Goal: Task Accomplishment & Management: Manage account settings

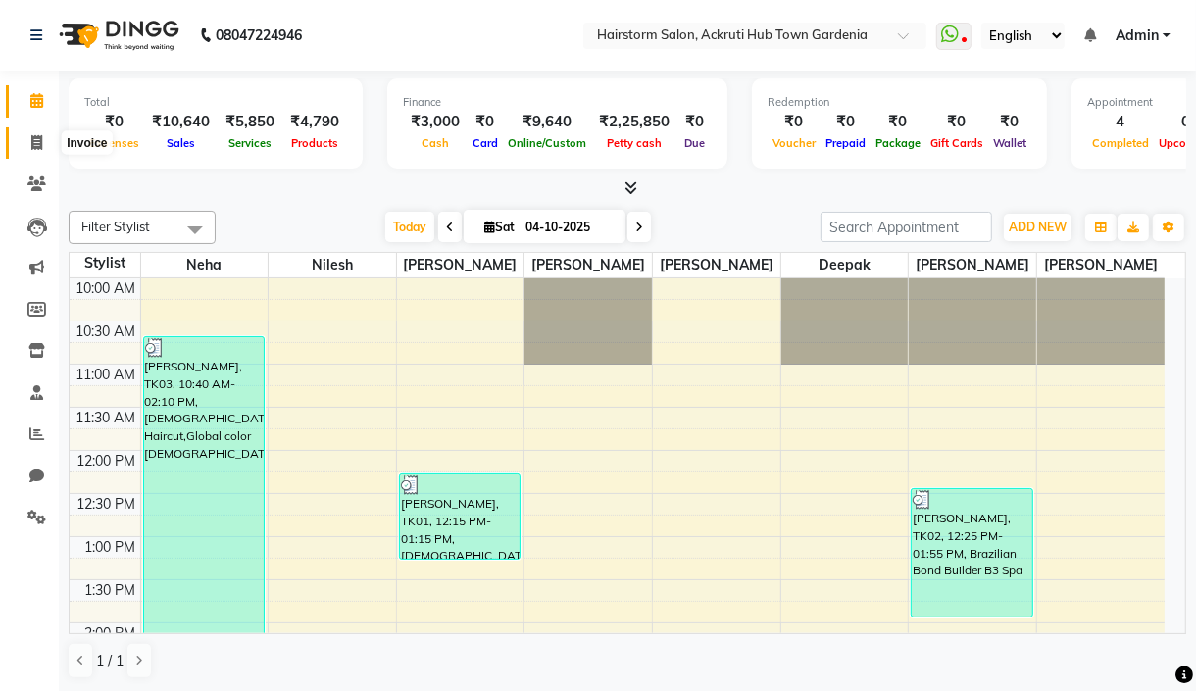
click at [32, 140] on icon at bounding box center [36, 142] width 11 height 15
select select "279"
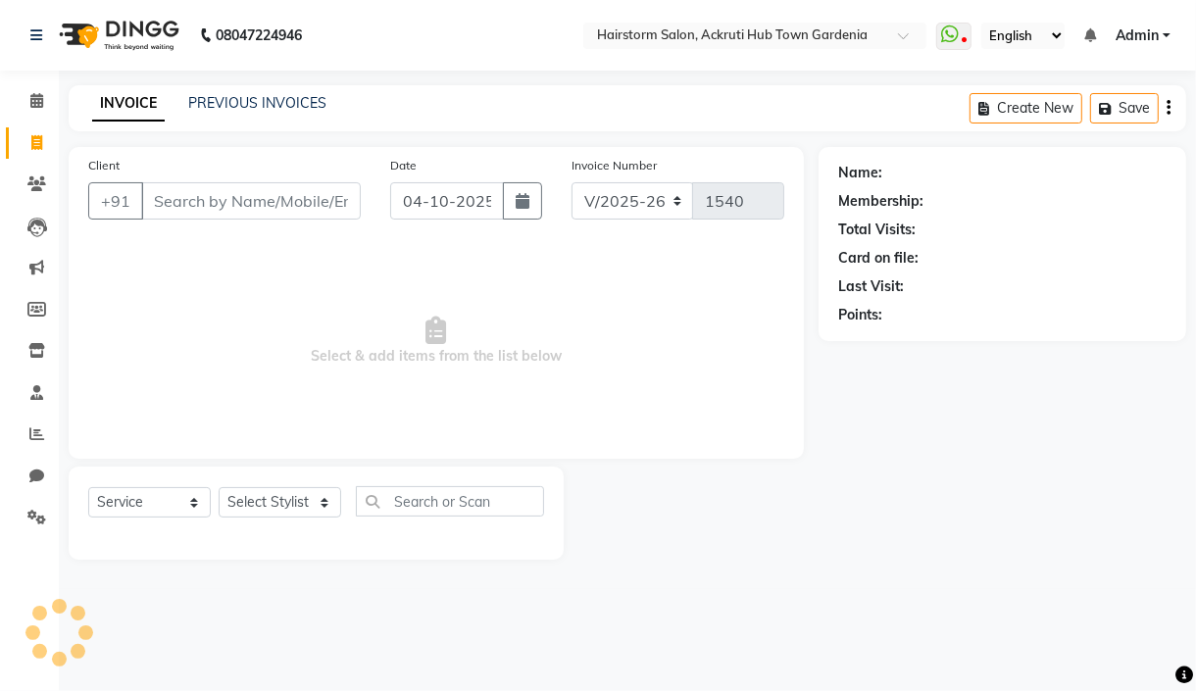
select select "product"
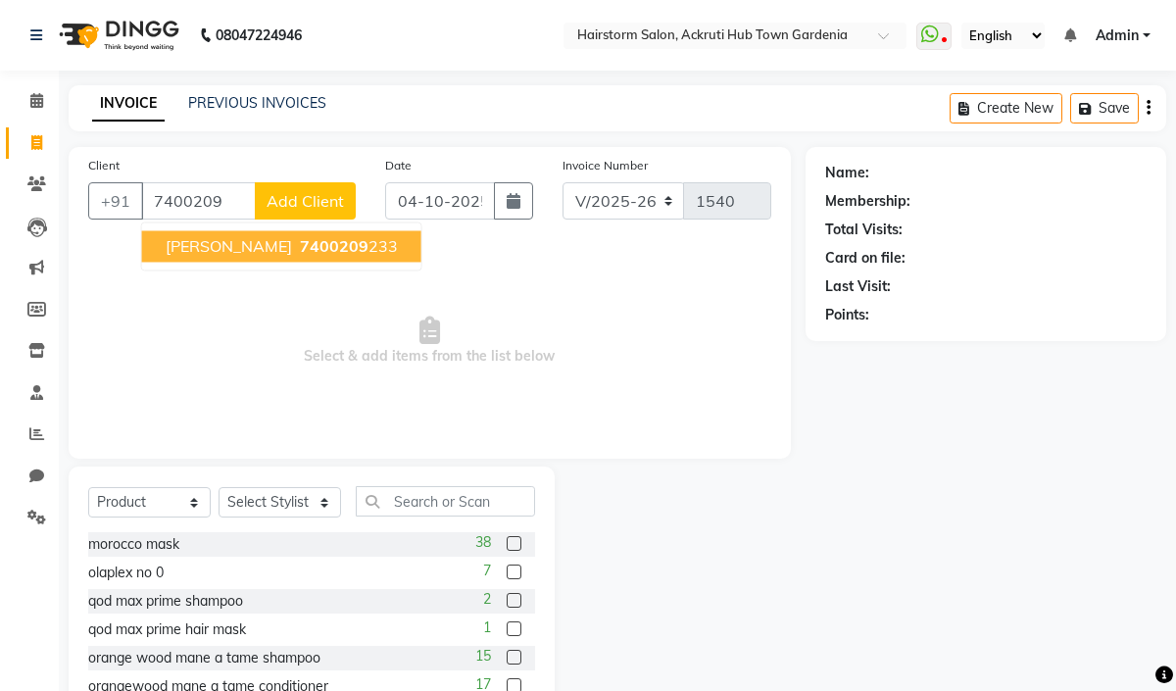
click at [250, 253] on span "[PERSON_NAME]" at bounding box center [229, 246] width 126 height 20
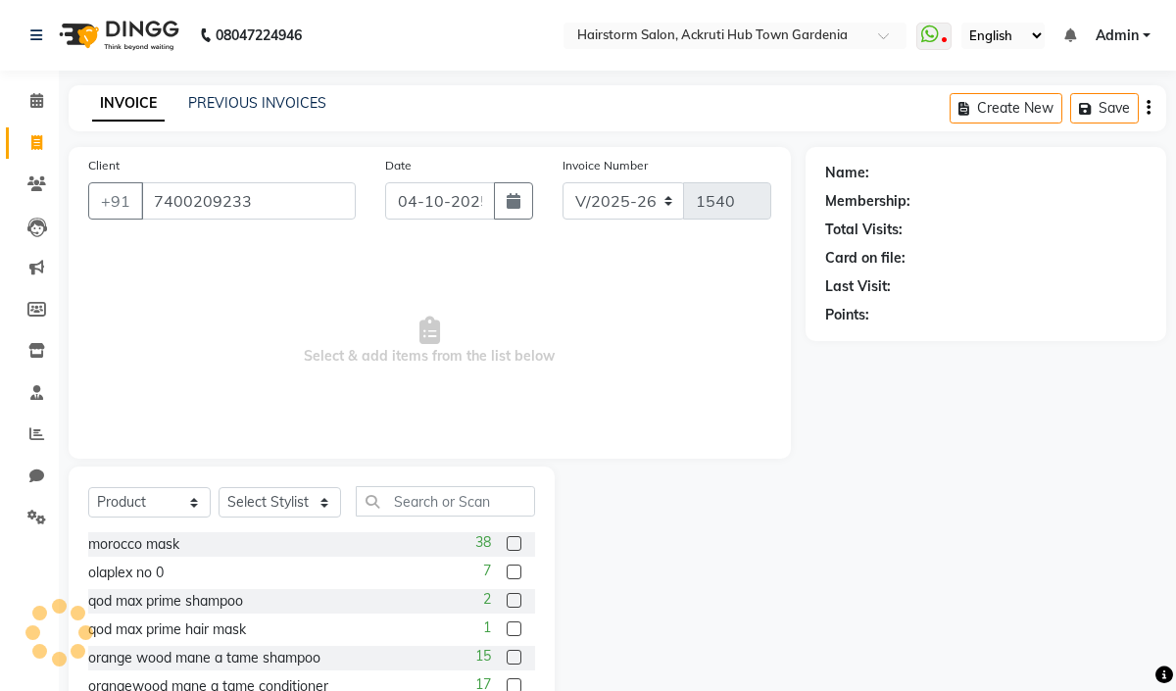
type input "7400209233"
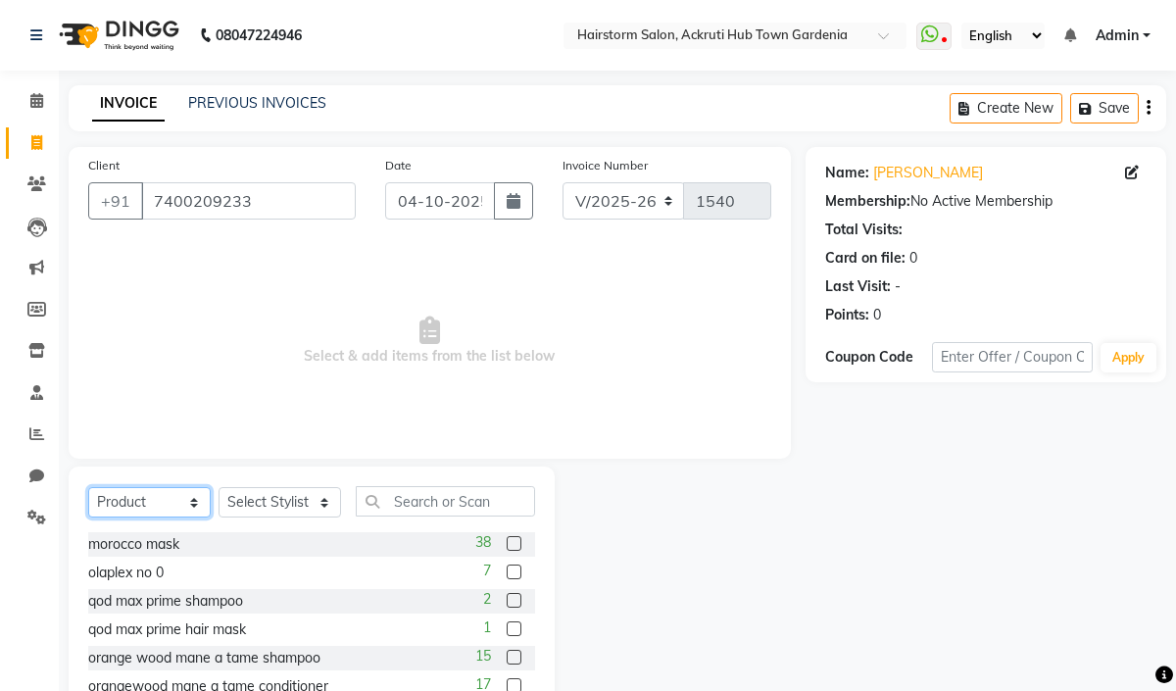
click at [156, 494] on select "Select Service Product Membership Package Voucher Prepaid Gift Card" at bounding box center [149, 502] width 123 height 30
select select "service"
click at [88, 488] on select "Select Service Product Membership Package Voucher Prepaid Gift Card" at bounding box center [149, 502] width 123 height 30
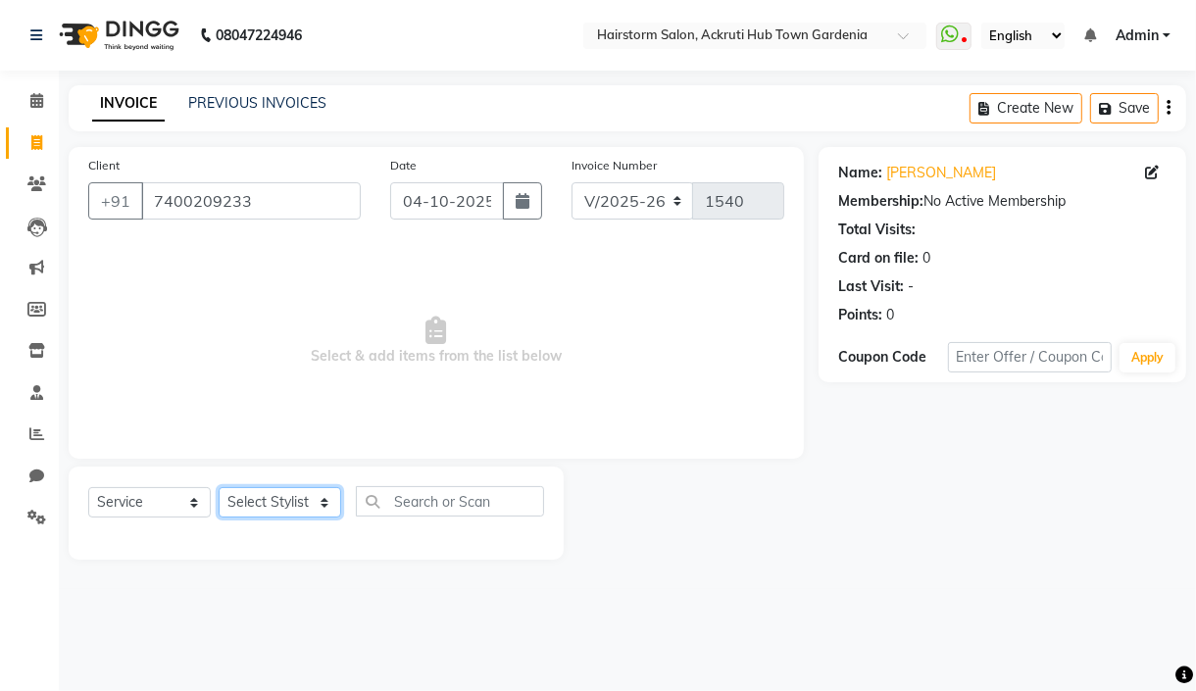
click at [280, 498] on select "Select Stylist [PERSON_NAME] deepak [PERSON_NAME] Neha [PERSON_NAME] [PERSON_NA…" at bounding box center [280, 502] width 123 height 30
select select "59936"
click at [219, 488] on select "Select Stylist [PERSON_NAME] deepak [PERSON_NAME] Neha [PERSON_NAME] [PERSON_NA…" at bounding box center [280, 502] width 123 height 30
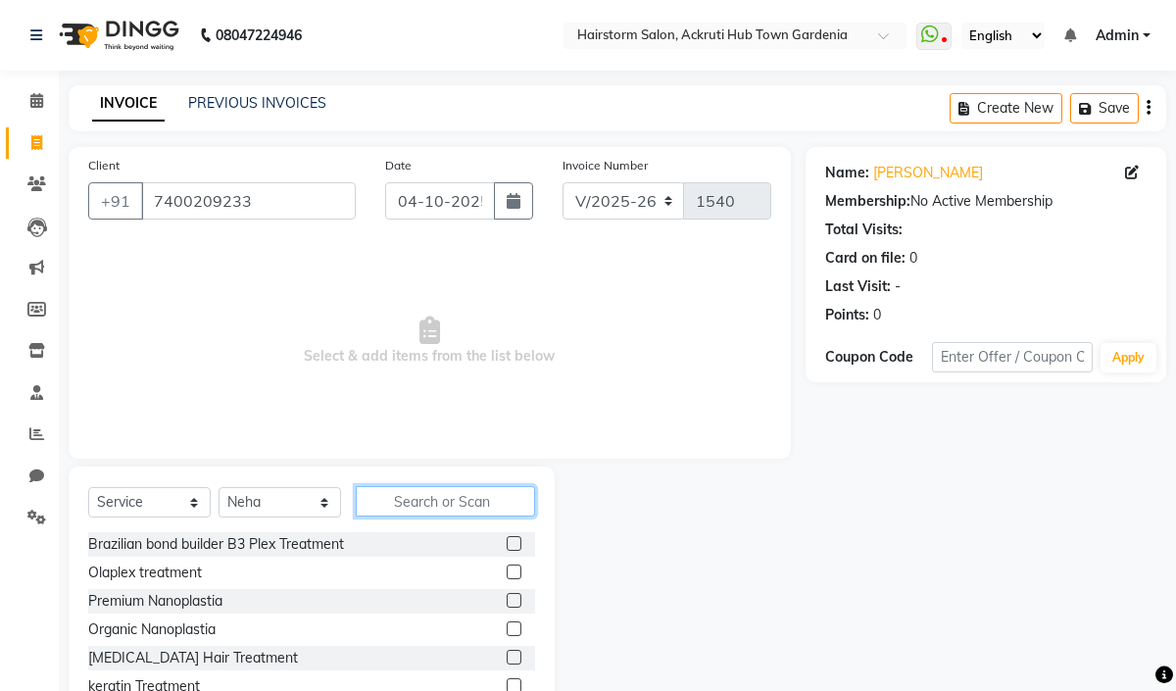
click at [411, 495] on input "text" at bounding box center [445, 501] width 179 height 30
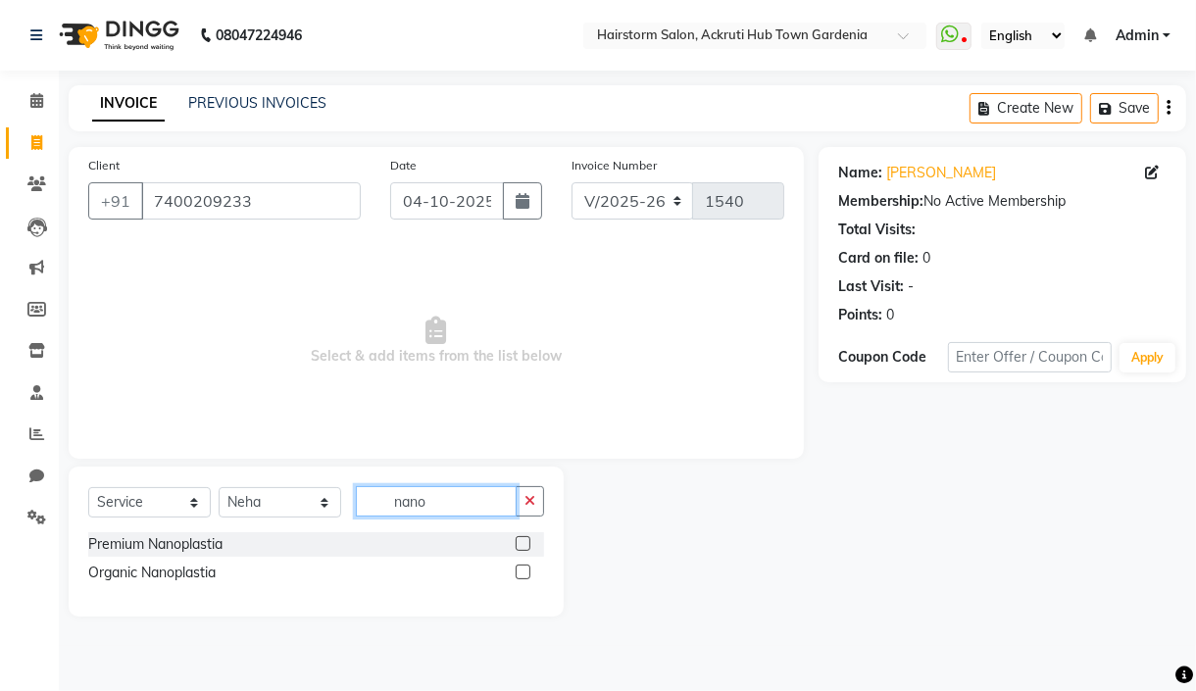
type input "nano"
click at [519, 543] on label at bounding box center [523, 543] width 15 height 15
click at [519, 543] on input "checkbox" at bounding box center [522, 544] width 13 height 13
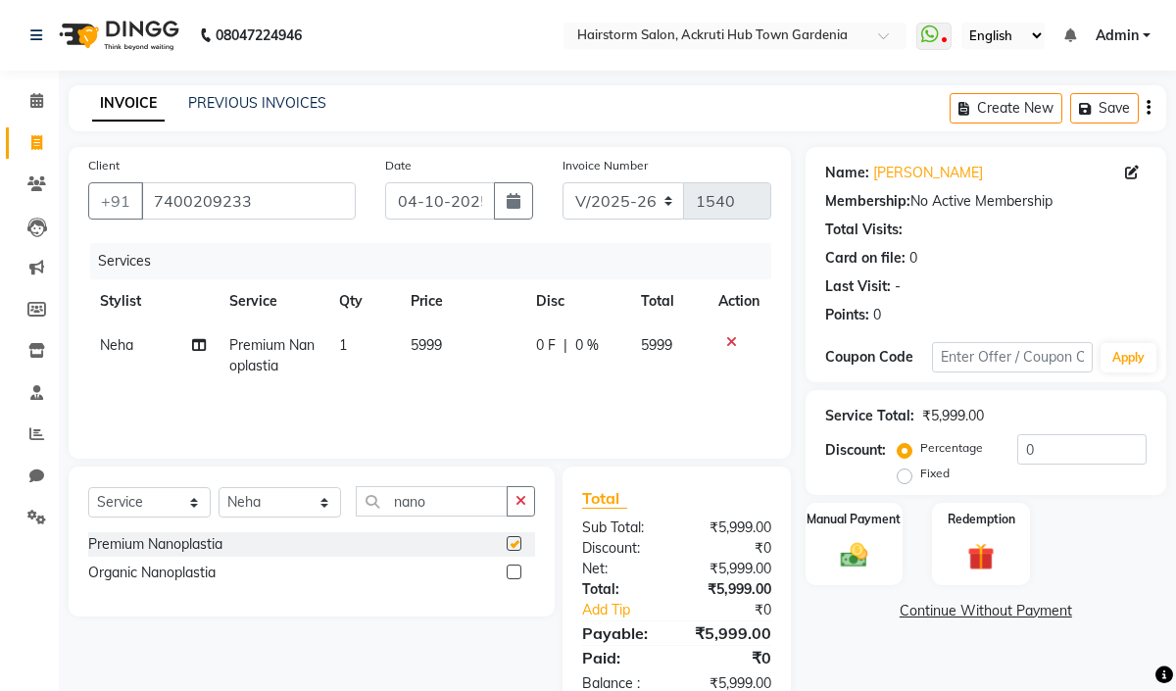
checkbox input "false"
click at [463, 341] on td "5999" at bounding box center [461, 356] width 125 height 65
select select "59936"
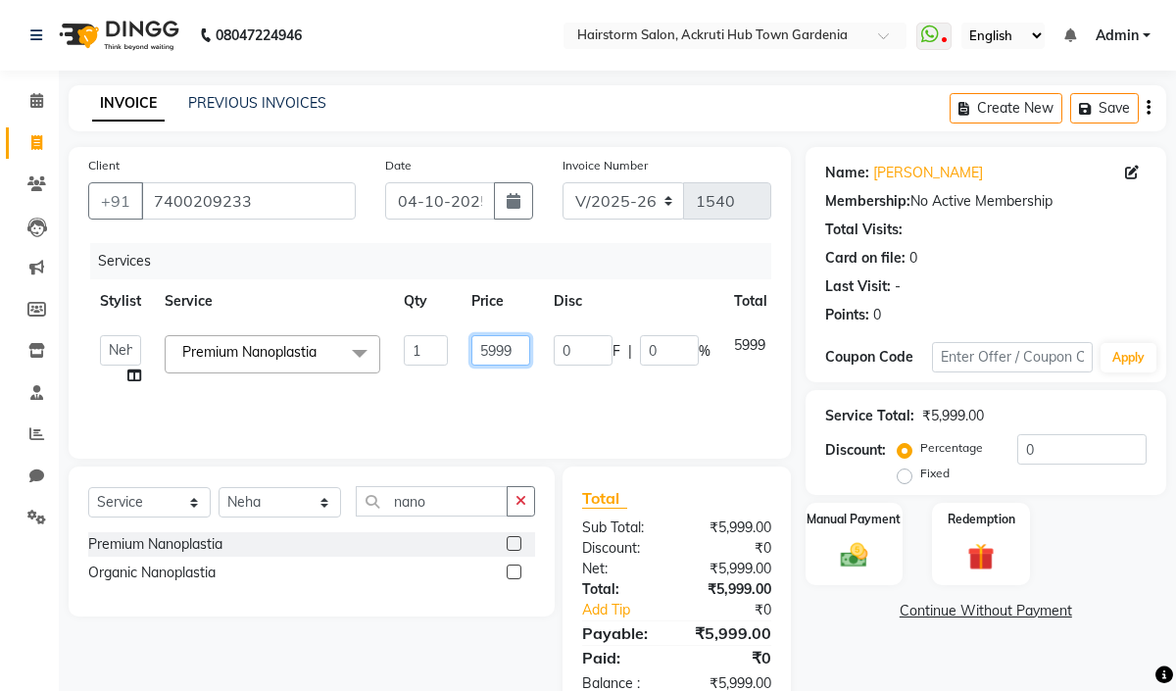
click at [525, 351] on input "5999" at bounding box center [501, 350] width 59 height 30
type input "5000"
click at [444, 500] on input "nano" at bounding box center [432, 501] width 152 height 30
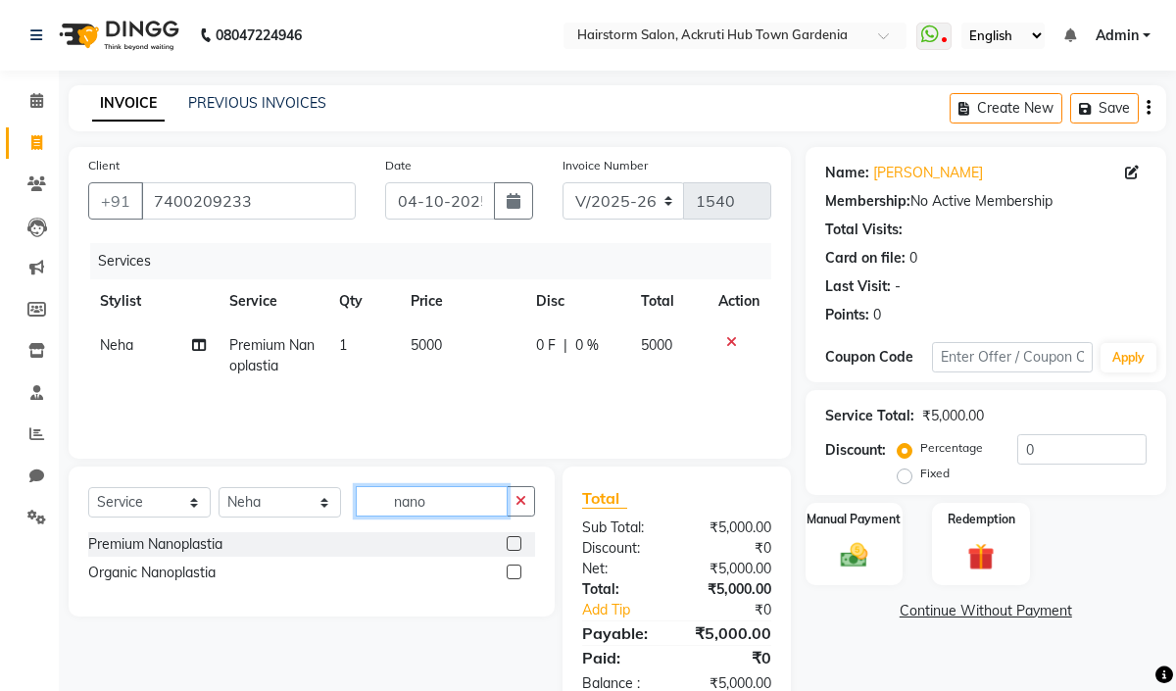
click at [444, 500] on input "nano" at bounding box center [432, 501] width 152 height 30
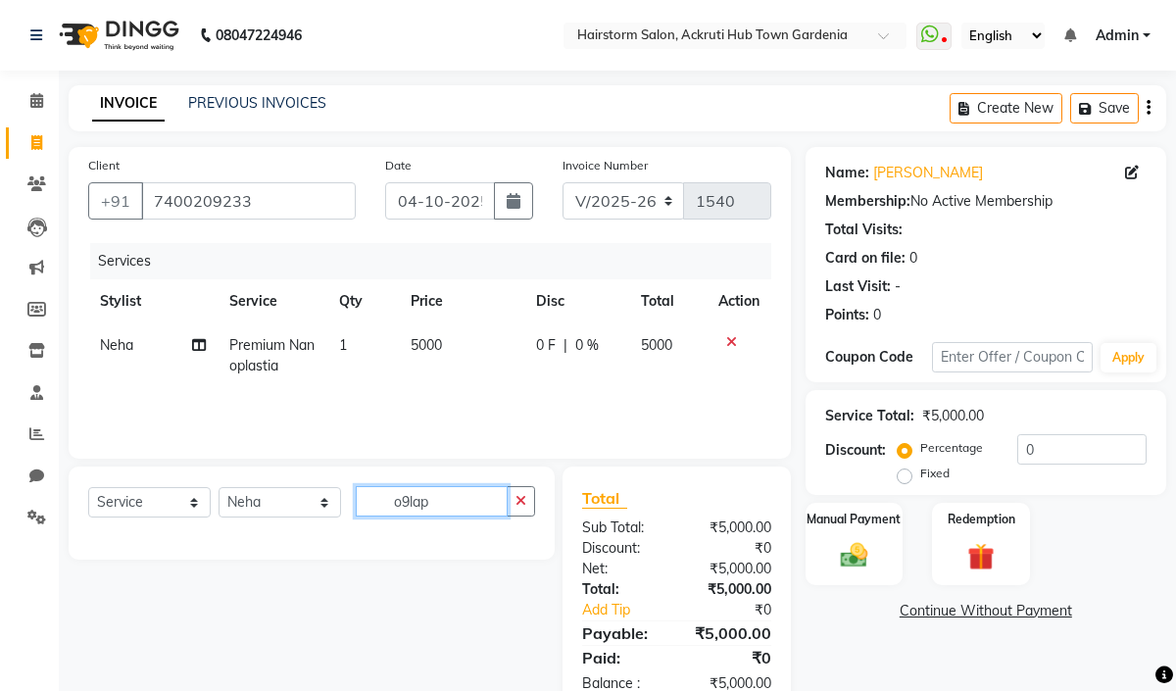
click at [480, 497] on input "o9lap" at bounding box center [432, 501] width 152 height 30
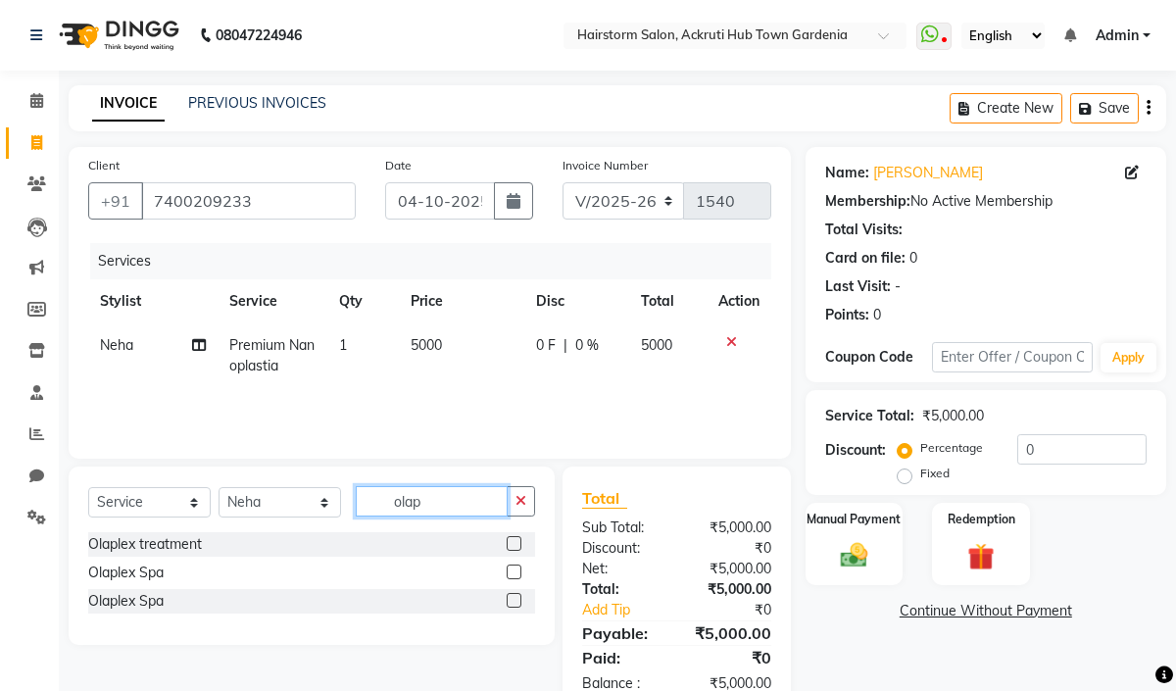
type input "olap"
click at [513, 537] on label at bounding box center [514, 543] width 15 height 15
click at [513, 538] on input "checkbox" at bounding box center [513, 544] width 13 height 13
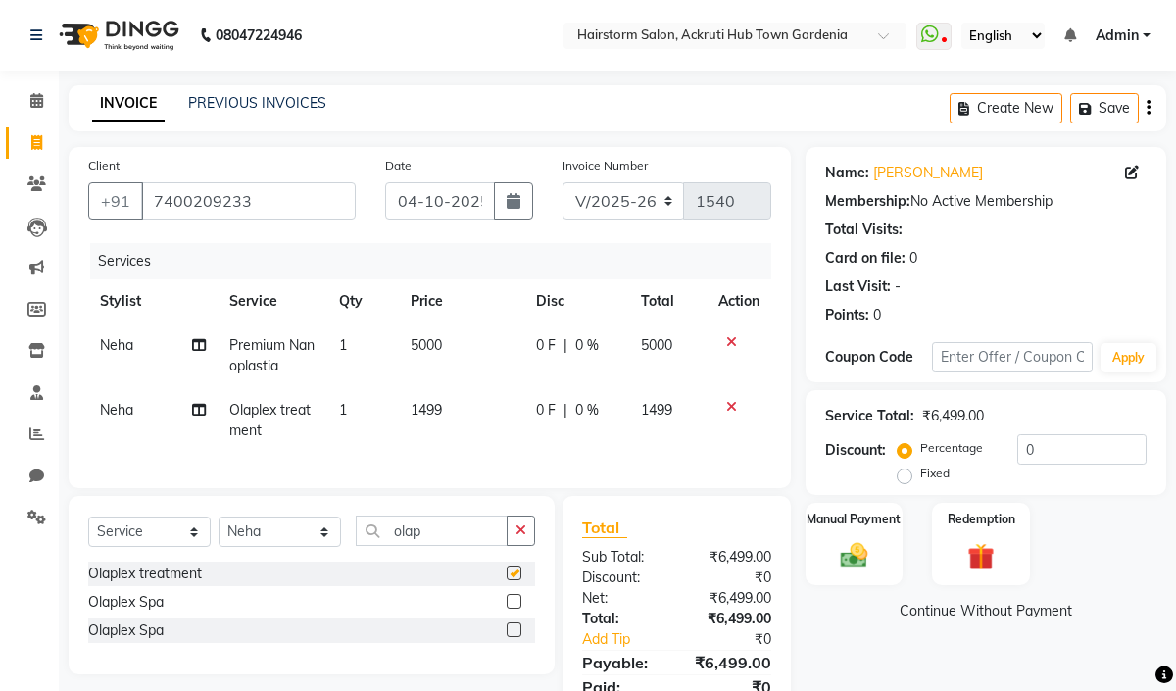
checkbox input "false"
click at [460, 412] on td "1499" at bounding box center [461, 420] width 125 height 65
select select "59936"
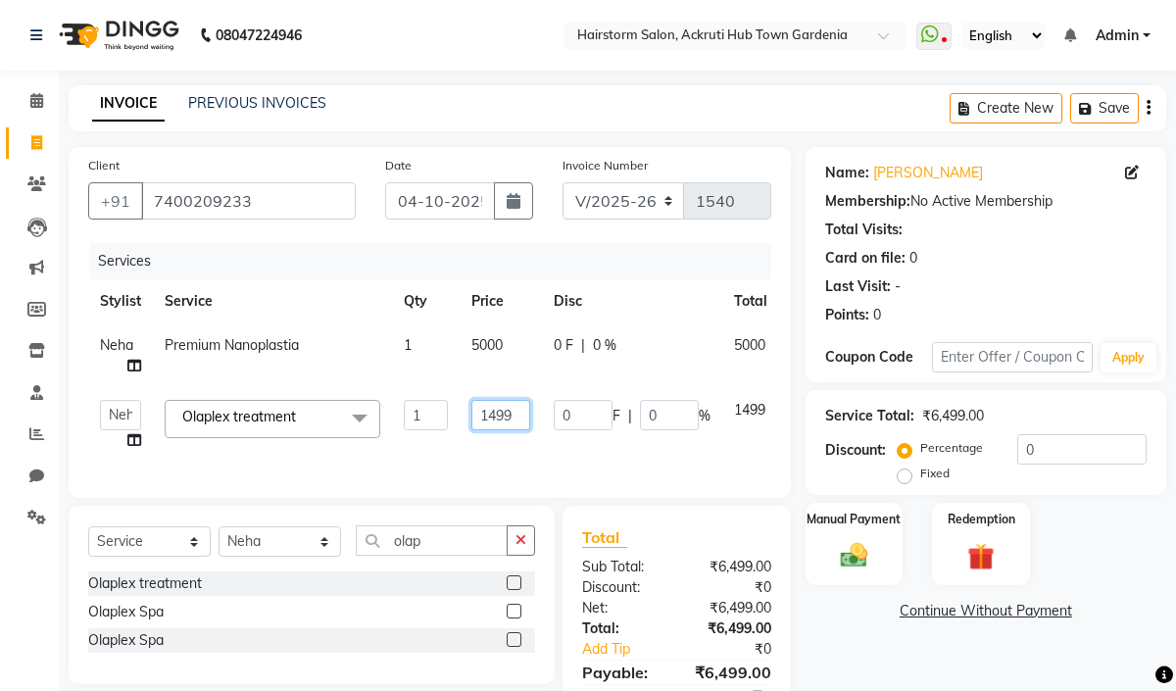
click at [519, 419] on input "1499" at bounding box center [501, 415] width 59 height 30
type input "1500"
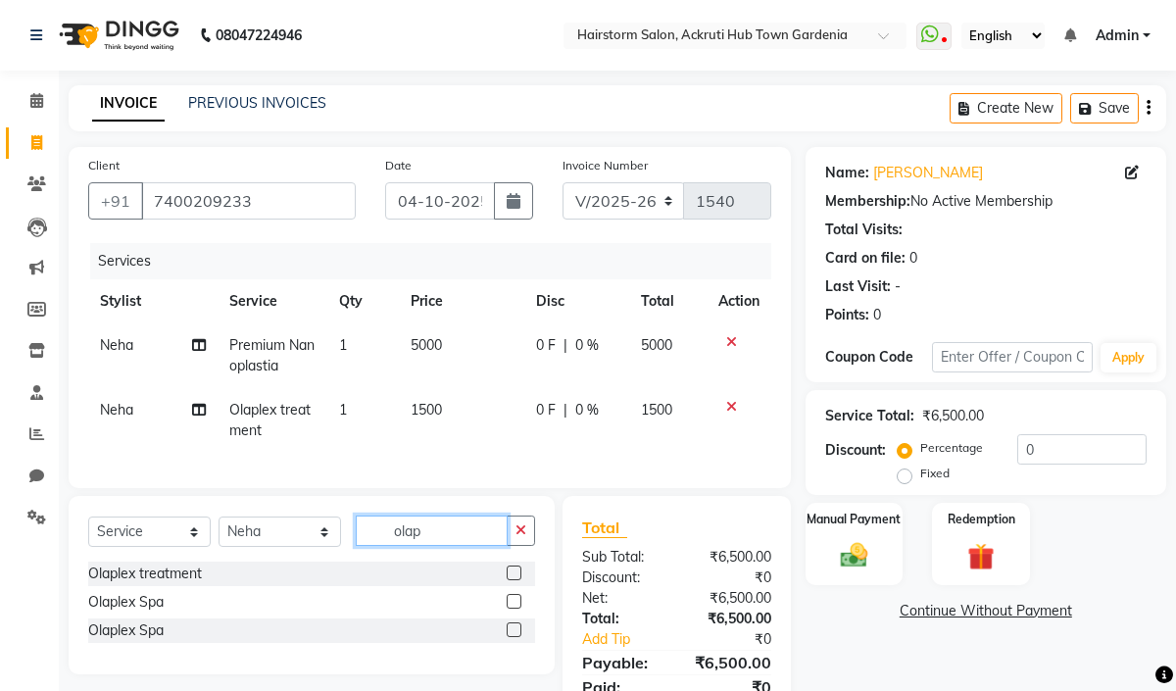
click at [456, 562] on div "Select Service Product Membership Package Voucher Prepaid Gift Card Select Styl…" at bounding box center [311, 539] width 447 height 46
click at [450, 546] on input "olap" at bounding box center [432, 531] width 152 height 30
click at [109, 547] on select "Select Service Product Membership Package Voucher Prepaid Gift Card" at bounding box center [149, 532] width 123 height 30
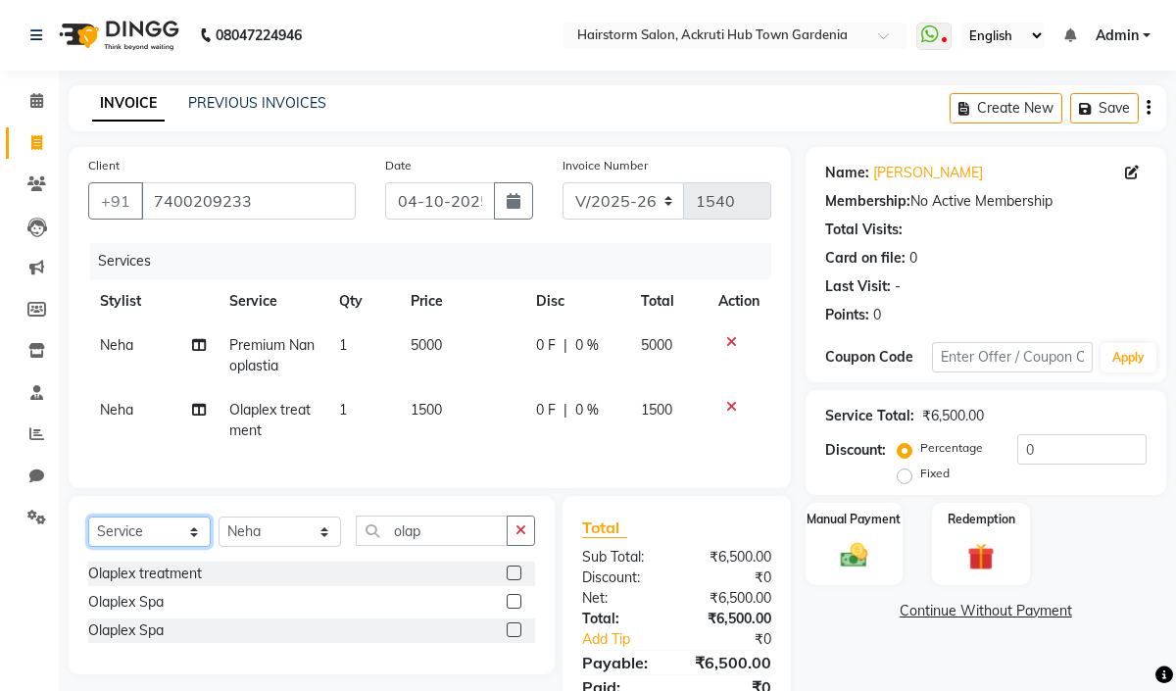
select select "product"
click at [88, 537] on select "Select Service Product Membership Package Voucher Prepaid Gift Card" at bounding box center [149, 532] width 123 height 30
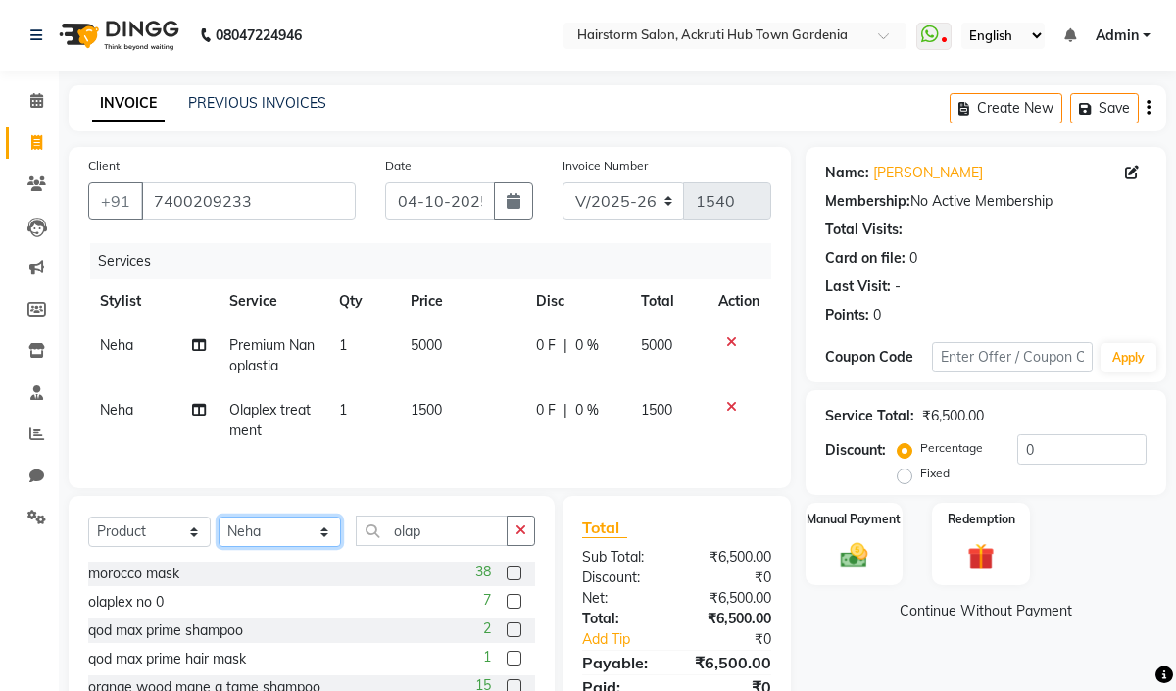
drag, startPoint x: 248, startPoint y: 556, endPoint x: 247, endPoint y: 540, distance: 15.7
click at [247, 547] on select "Select Stylist [PERSON_NAME] deepak [PERSON_NAME] Neha [PERSON_NAME] [PERSON_NA…" at bounding box center [280, 532] width 123 height 30
click at [219, 537] on select "Select Stylist [PERSON_NAME] deepak [PERSON_NAME] Neha [PERSON_NAME] [PERSON_NA…" at bounding box center [280, 532] width 123 height 30
click at [426, 546] on input "olap" at bounding box center [432, 531] width 152 height 30
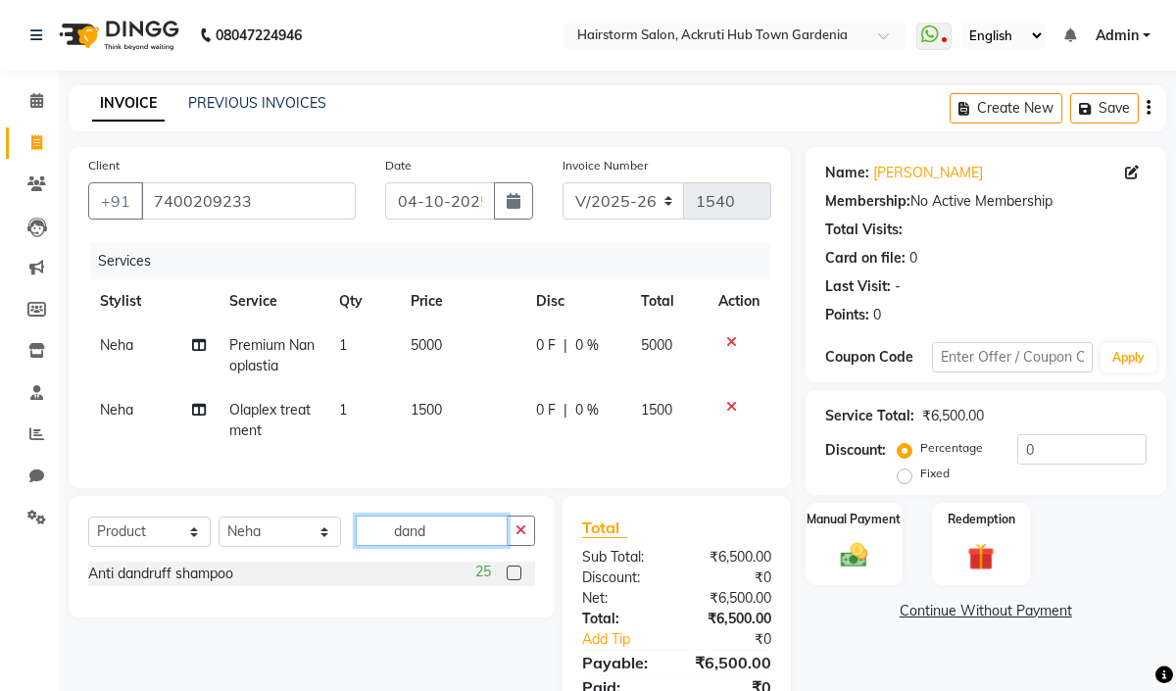
type input "dand"
click at [511, 580] on label at bounding box center [514, 573] width 15 height 15
click at [511, 580] on input "checkbox" at bounding box center [513, 574] width 13 height 13
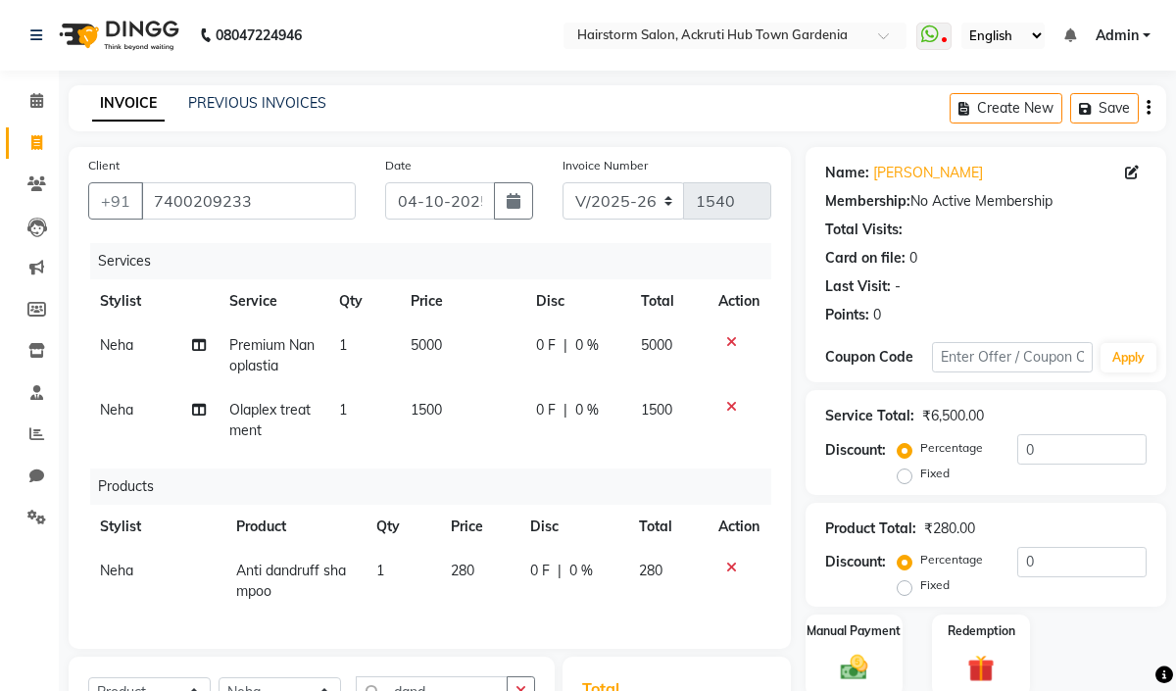
checkbox input "false"
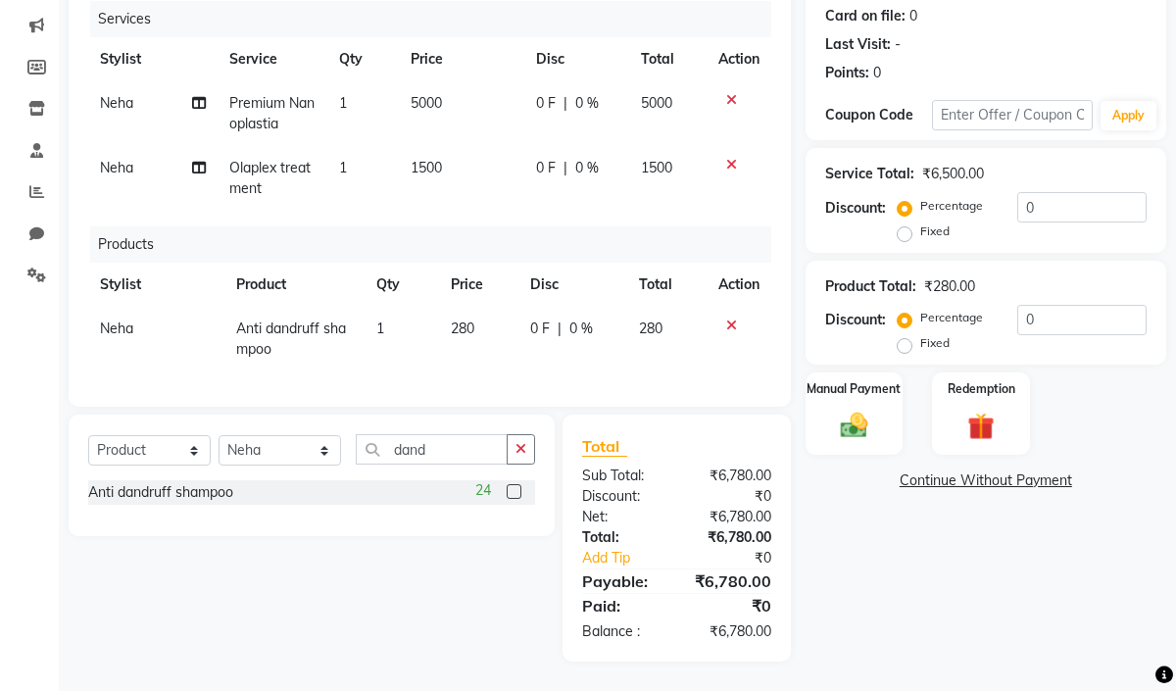
click at [573, 319] on span "0 %" at bounding box center [582, 329] width 24 height 21
select select "59936"
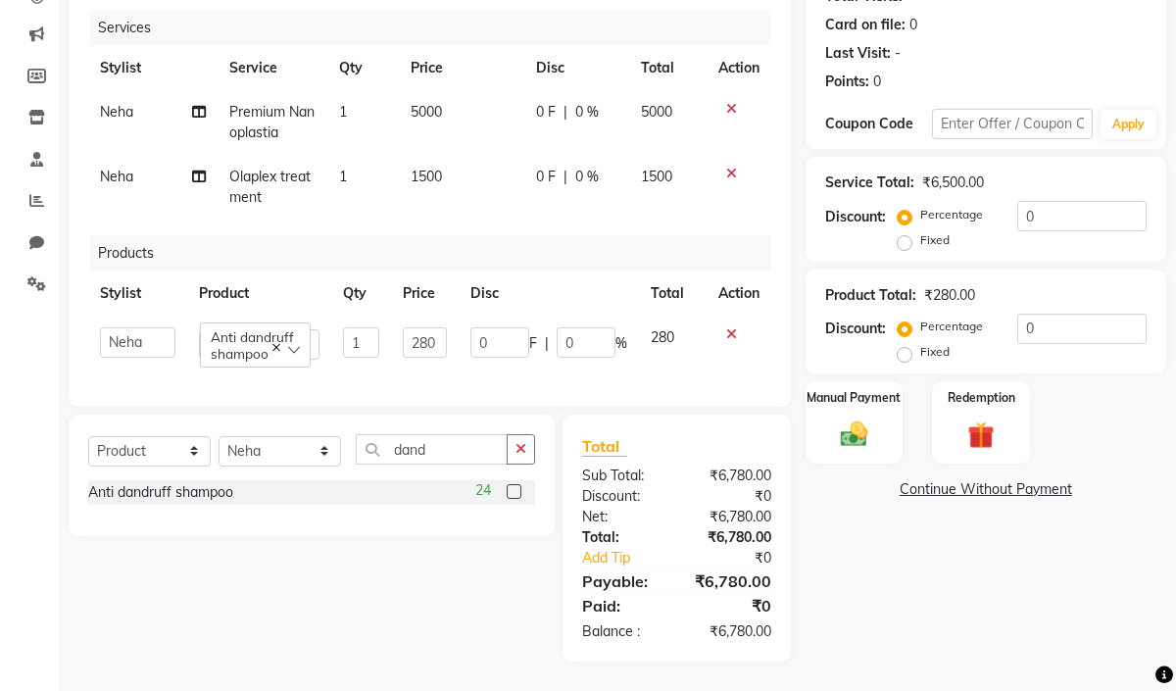
scroll to position [255, 0]
click at [921, 343] on label "Fixed" at bounding box center [935, 352] width 29 height 18
click at [907, 345] on input "Fixed" at bounding box center [909, 352] width 14 height 14
radio input "true"
click at [1054, 314] on input "0" at bounding box center [1082, 329] width 129 height 30
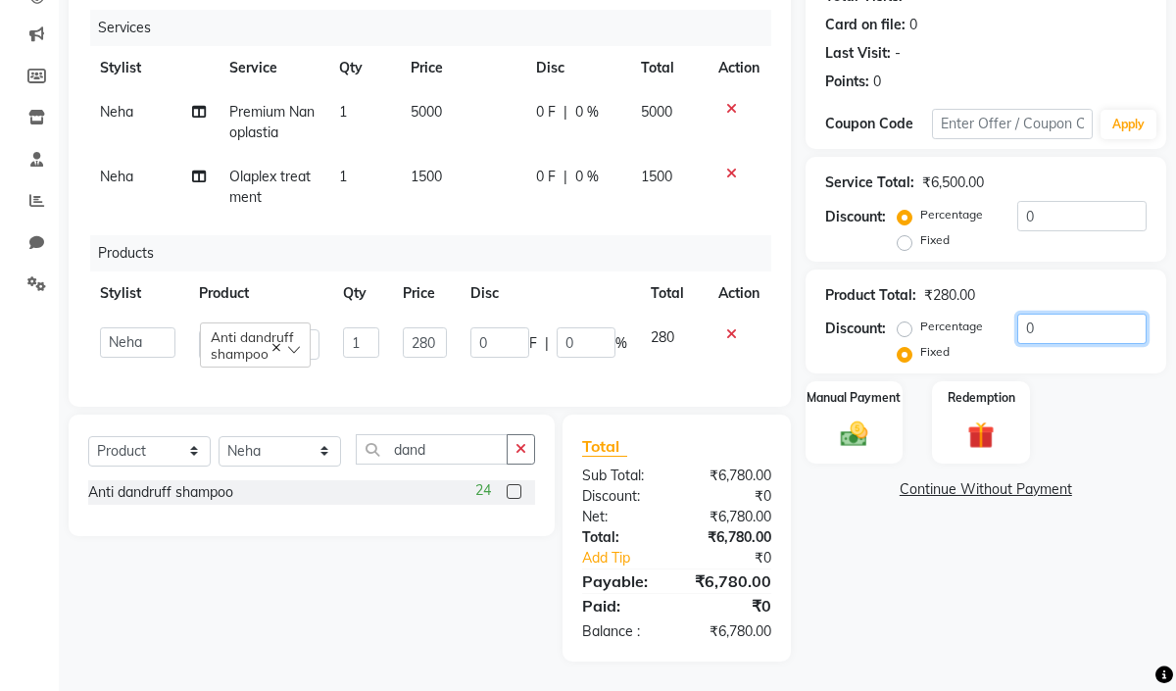
click at [1054, 314] on input "0" at bounding box center [1082, 329] width 129 height 30
drag, startPoint x: 903, startPoint y: 307, endPoint x: 1030, endPoint y: 324, distance: 128.7
click at [921, 318] on label "Percentage" at bounding box center [952, 327] width 63 height 18
click at [908, 320] on input "Percentage" at bounding box center [909, 327] width 14 height 14
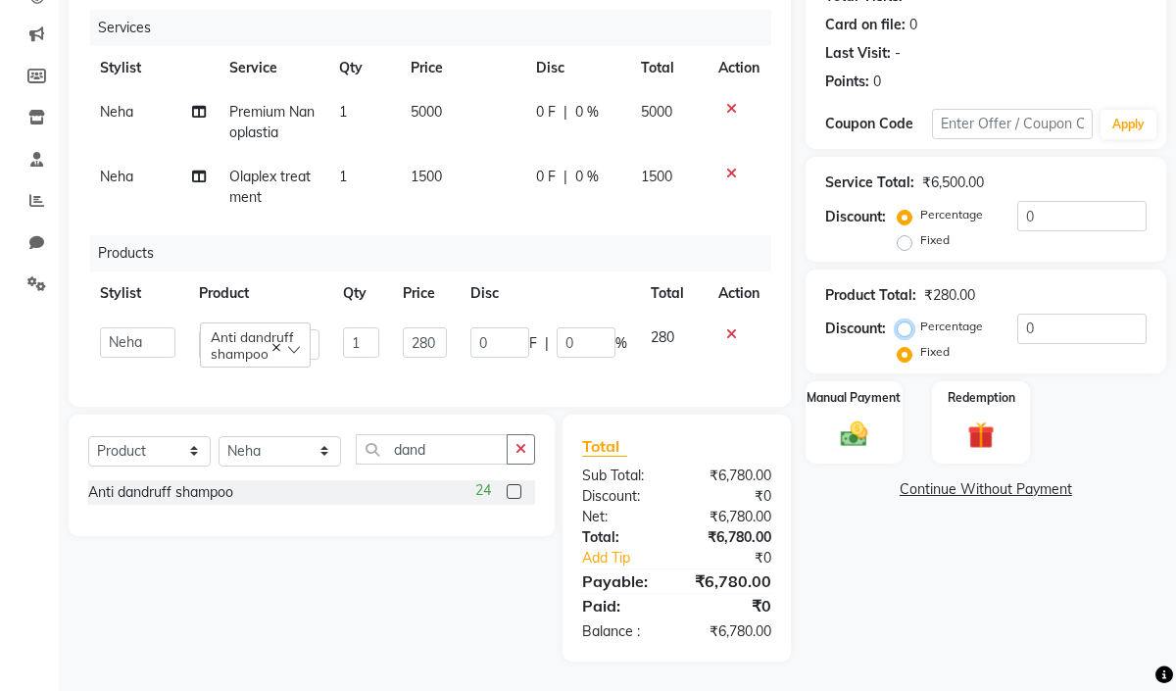
radio input "true"
click at [1046, 317] on input "0" at bounding box center [1082, 329] width 129 height 30
type input "1"
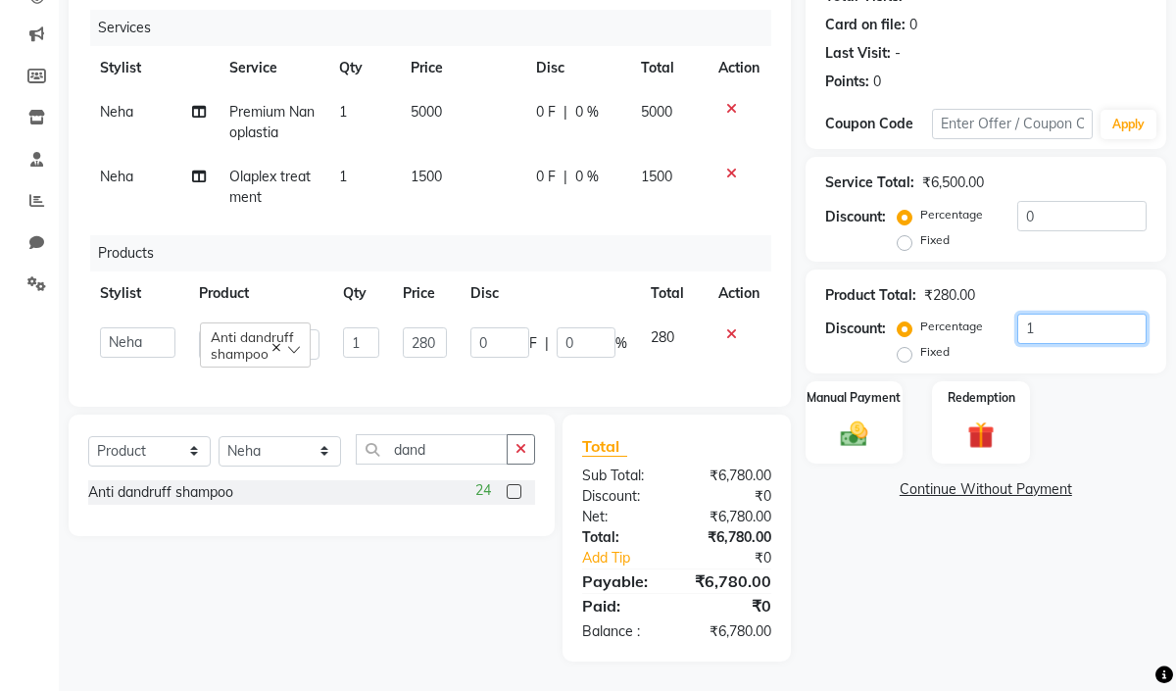
type input "2.8"
type input "1"
type input "10"
type input "28"
type input "10"
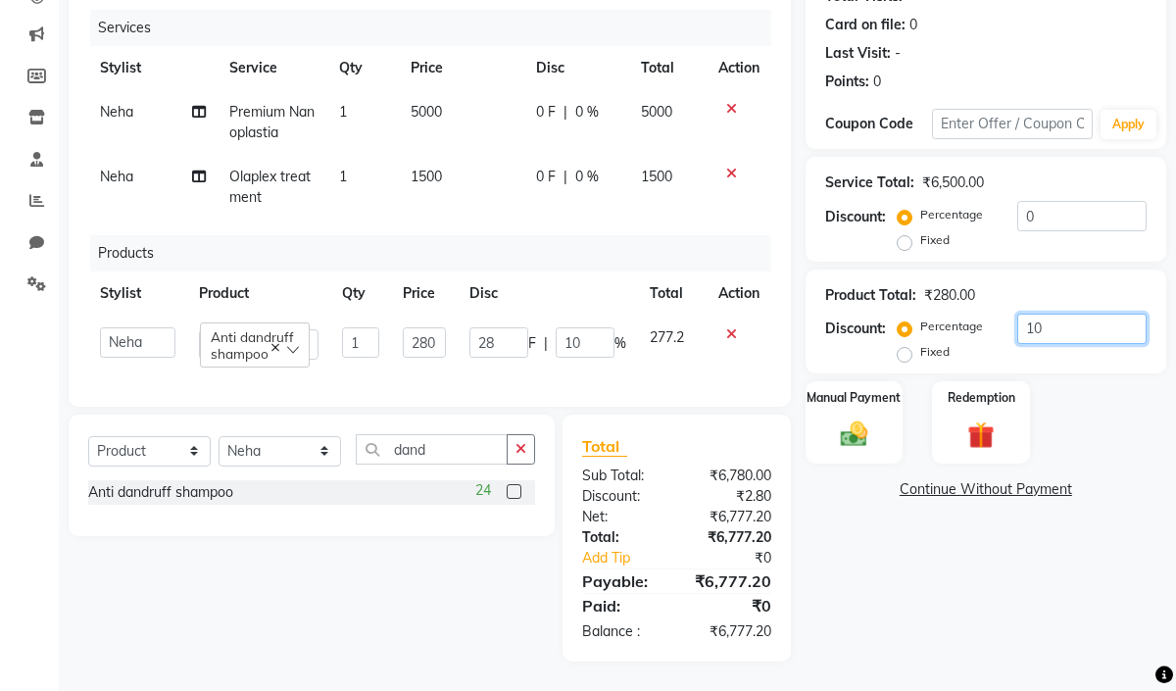
type input "100"
type input "280"
type input "100"
click at [1042, 343] on div "Percentage Fixed 100" at bounding box center [1024, 340] width 245 height 53
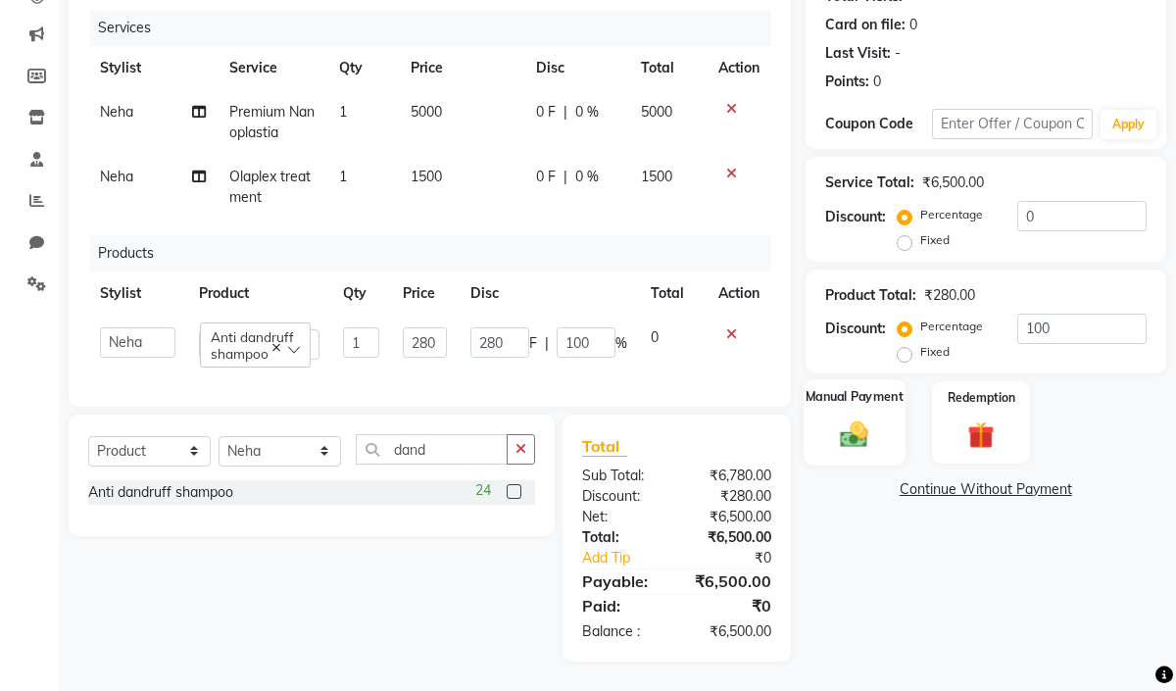
click at [858, 419] on img at bounding box center [853, 435] width 45 height 32
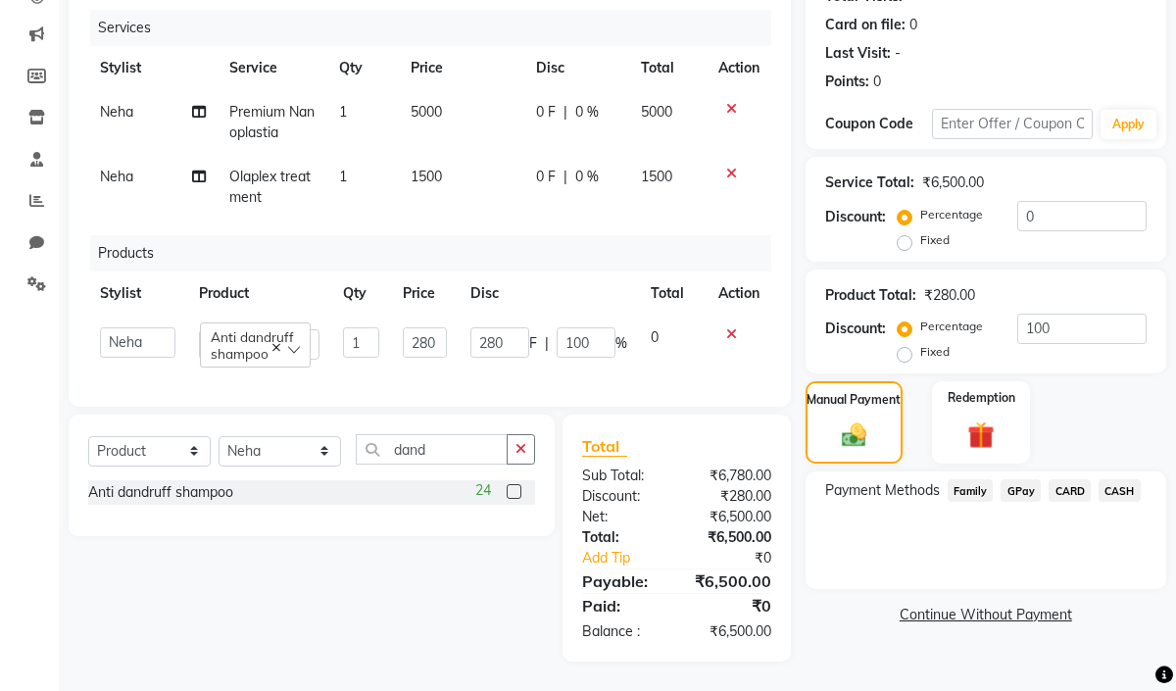
click at [1023, 479] on span "GPay" at bounding box center [1021, 490] width 40 height 23
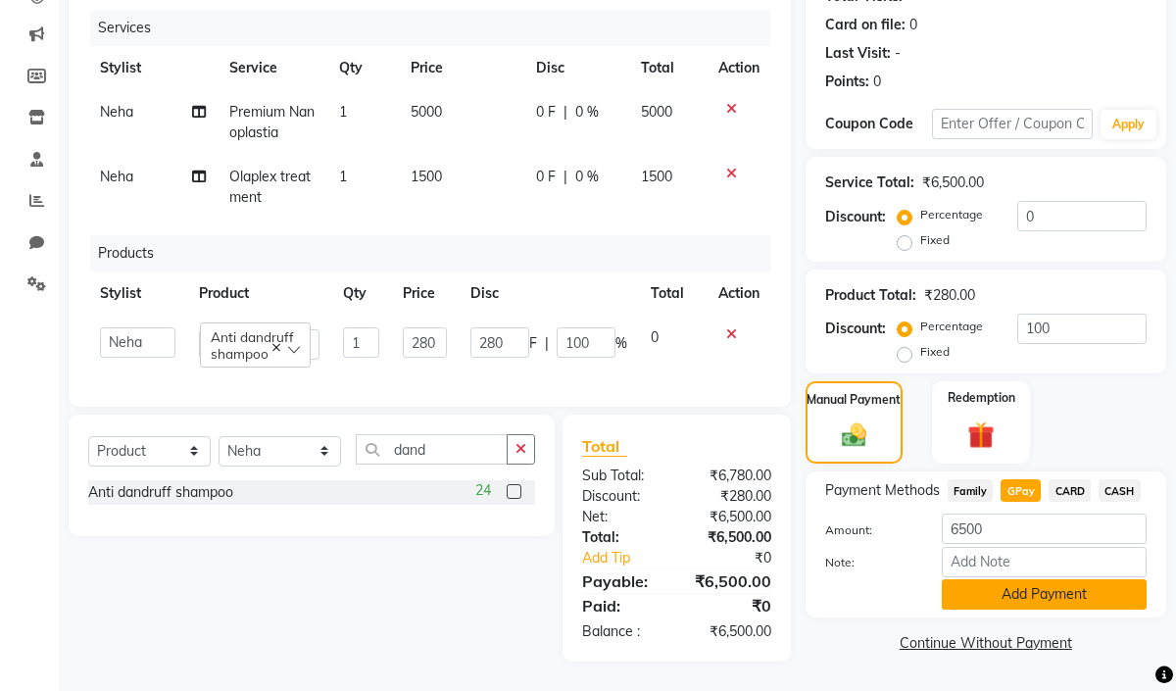
click at [990, 579] on button "Add Payment" at bounding box center [1044, 594] width 205 height 30
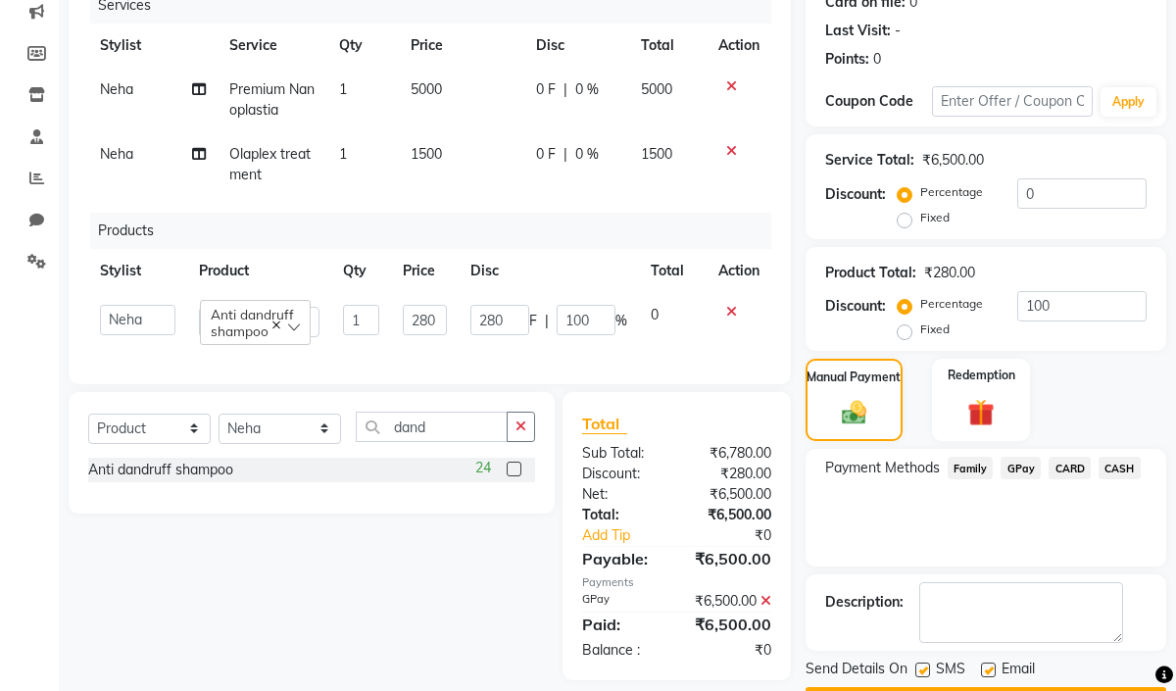
scroll to position [316, 0]
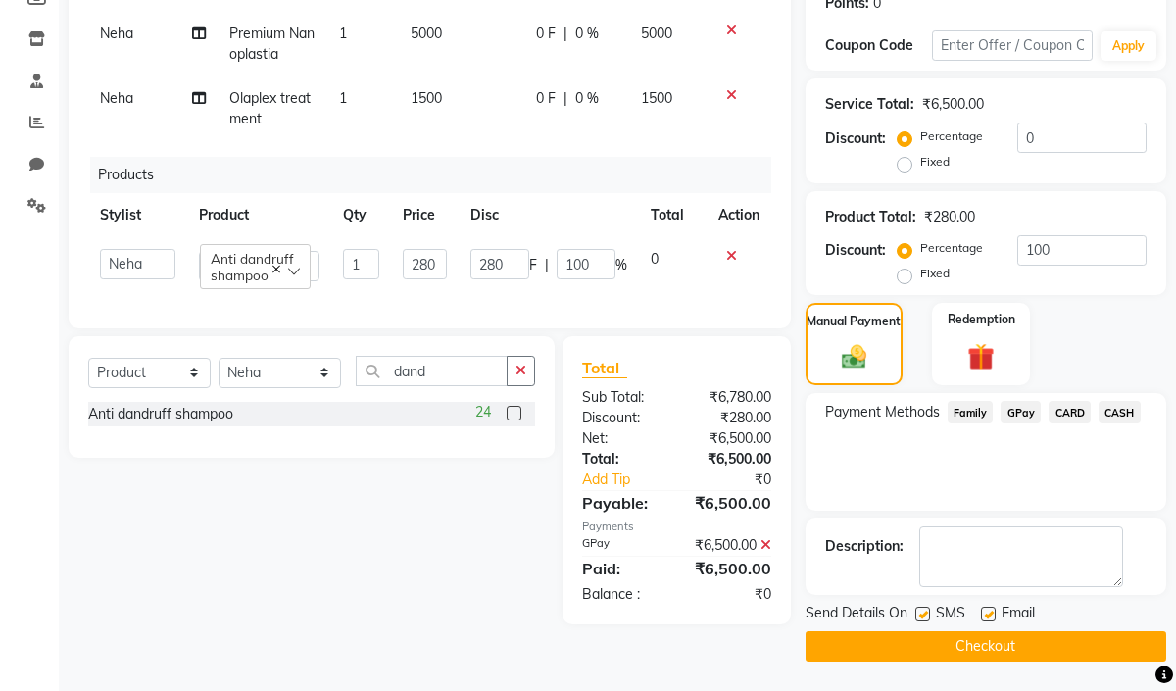
click at [984, 607] on label at bounding box center [988, 614] width 15 height 15
click at [984, 609] on input "checkbox" at bounding box center [987, 615] width 13 height 13
checkbox input "false"
click at [926, 642] on button "Checkout" at bounding box center [986, 646] width 361 height 30
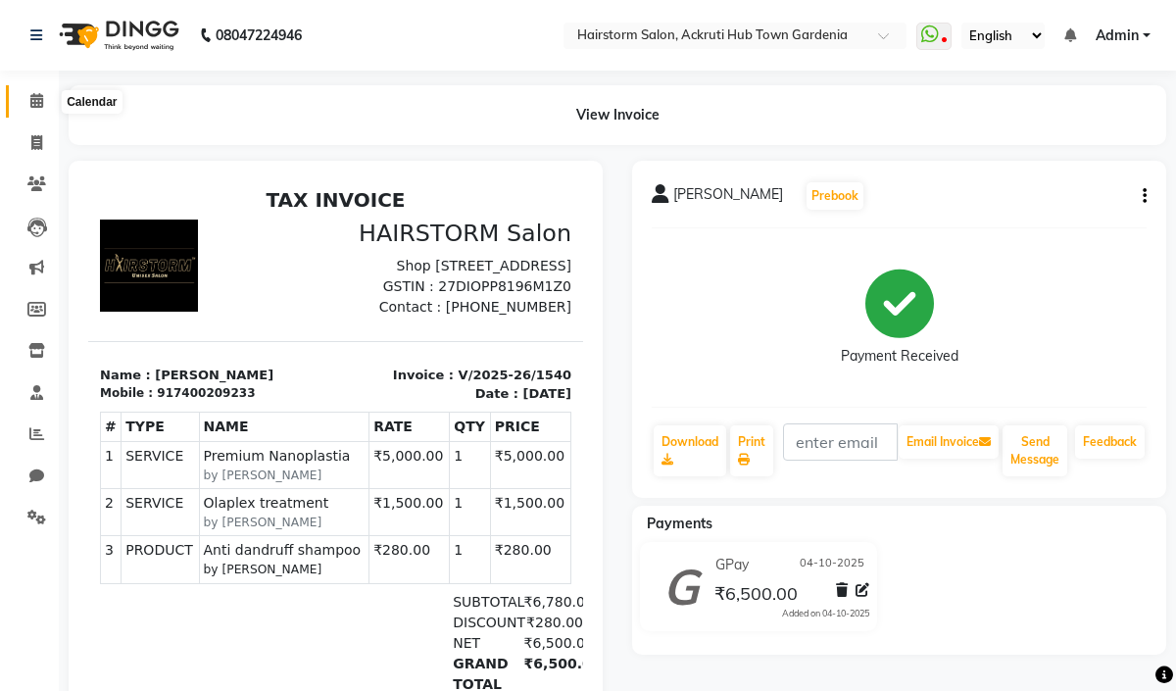
click at [38, 104] on icon at bounding box center [36, 100] width 13 height 15
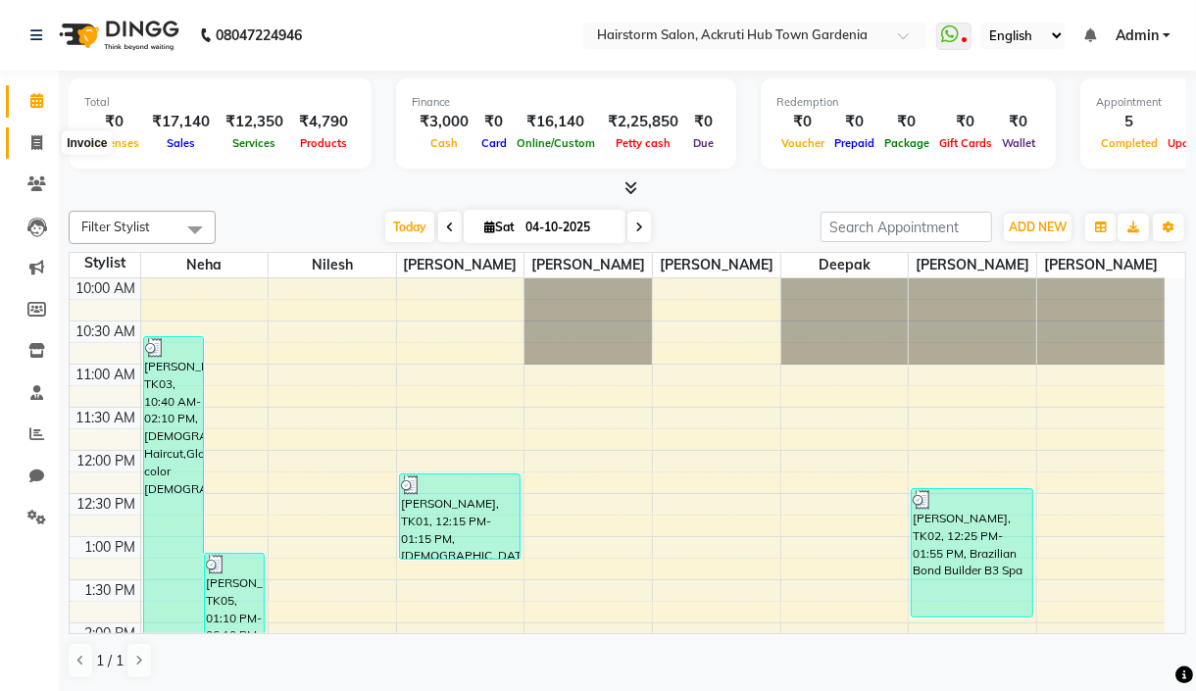
click at [33, 144] on icon at bounding box center [36, 142] width 11 height 15
select select "service"
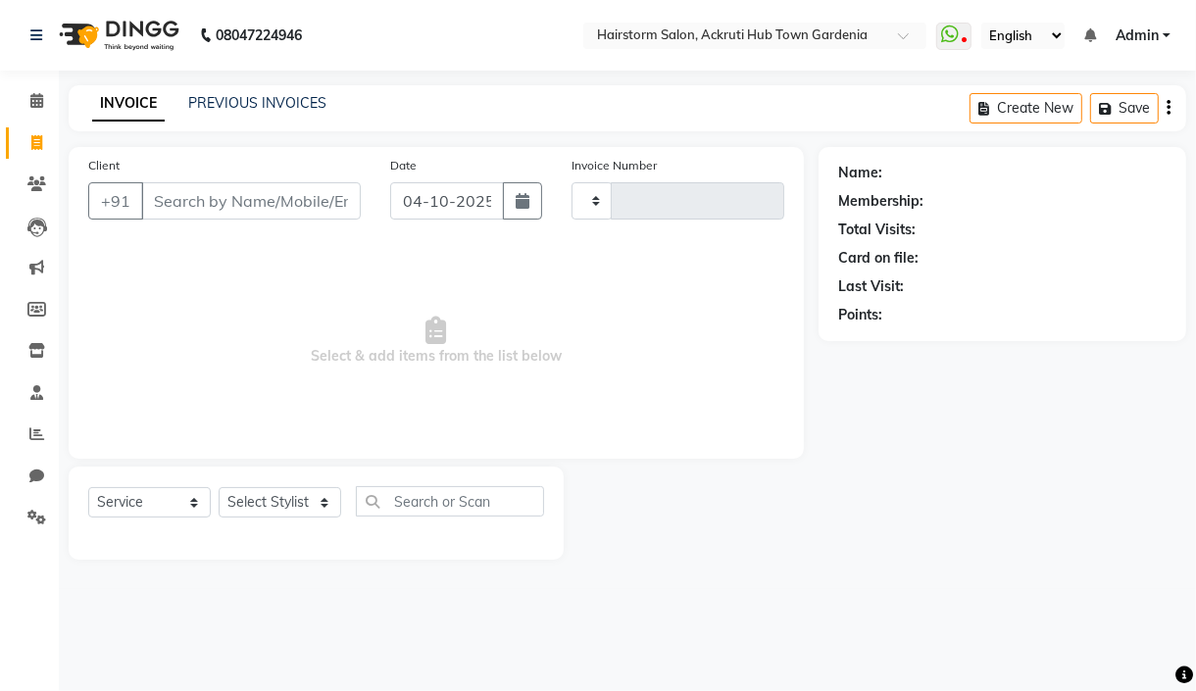
type input "1541"
select select "279"
select select "product"
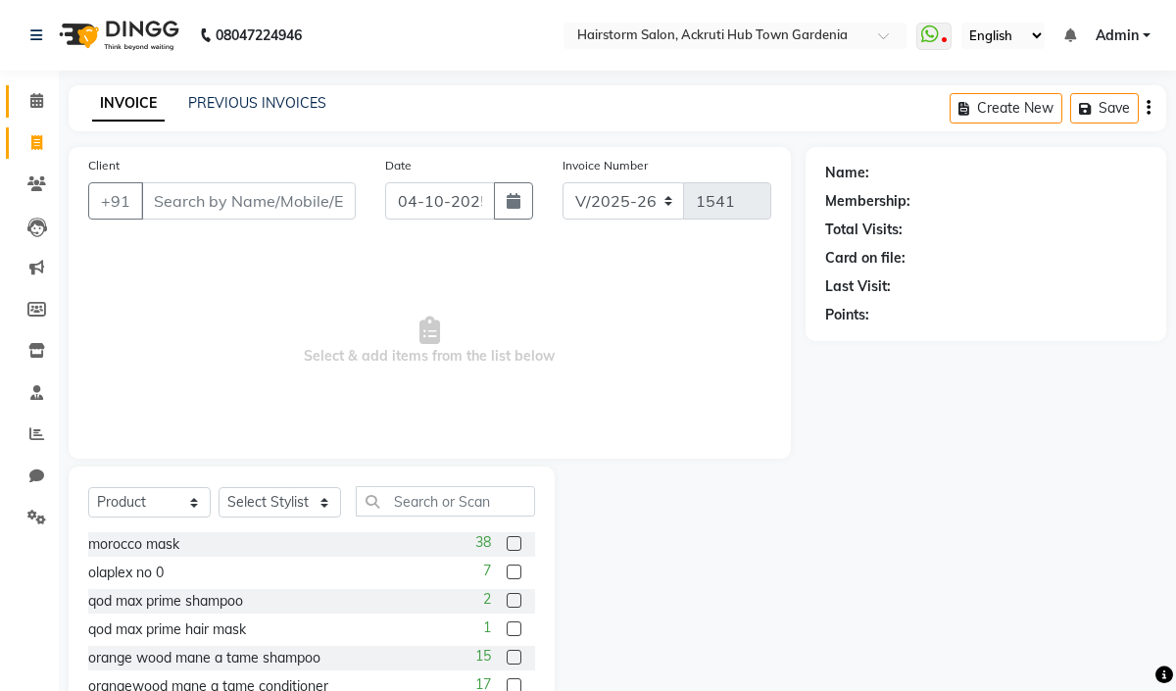
click at [22, 87] on link "Calendar" at bounding box center [29, 101] width 47 height 32
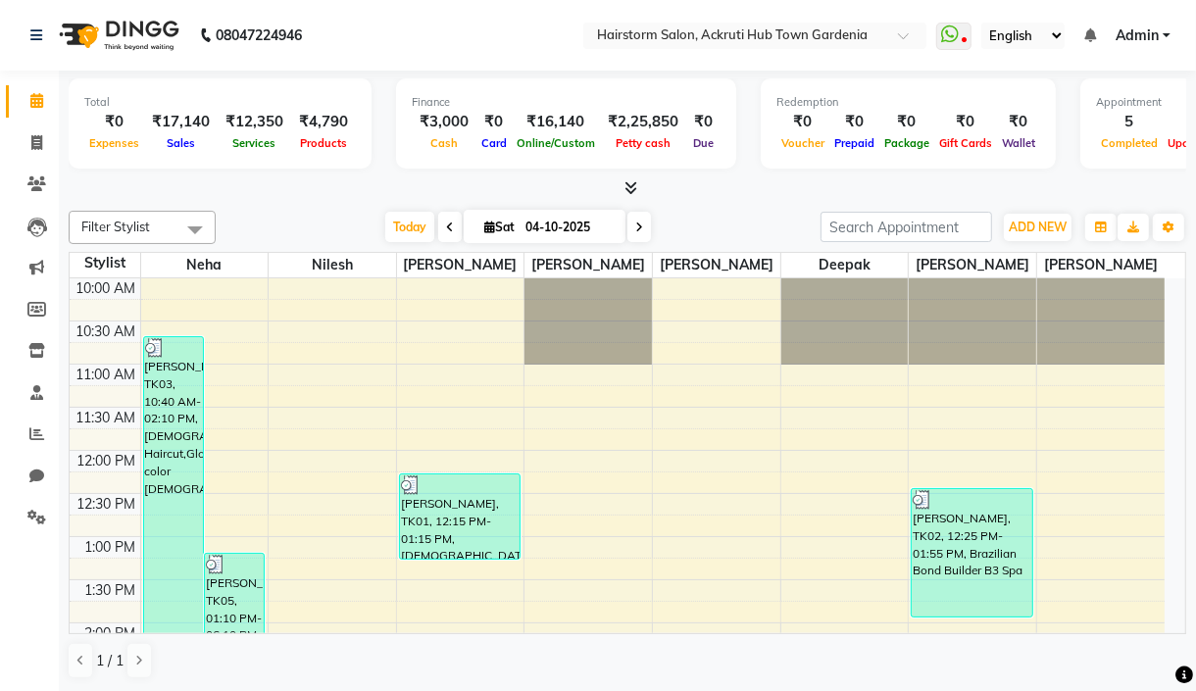
click at [626, 183] on icon at bounding box center [631, 187] width 13 height 15
